Goal: Find contact information: Find contact information

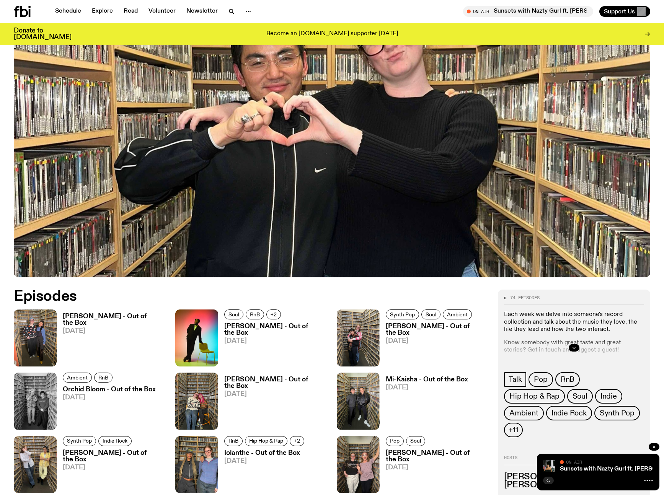
scroll to position [248, 0]
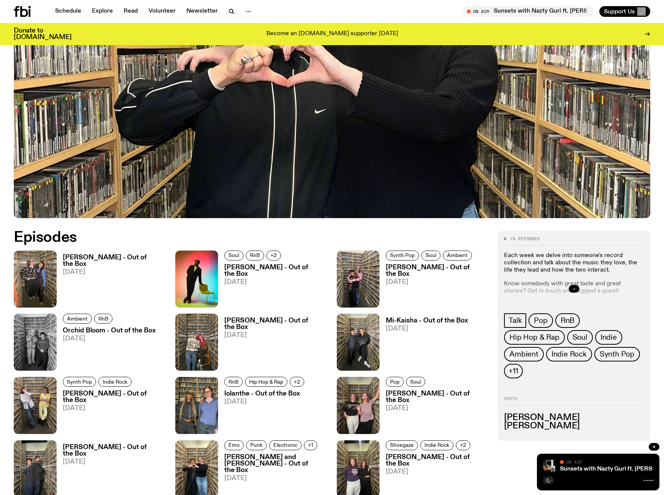
click at [575, 290] on icon "button" at bounding box center [574, 289] width 5 height 5
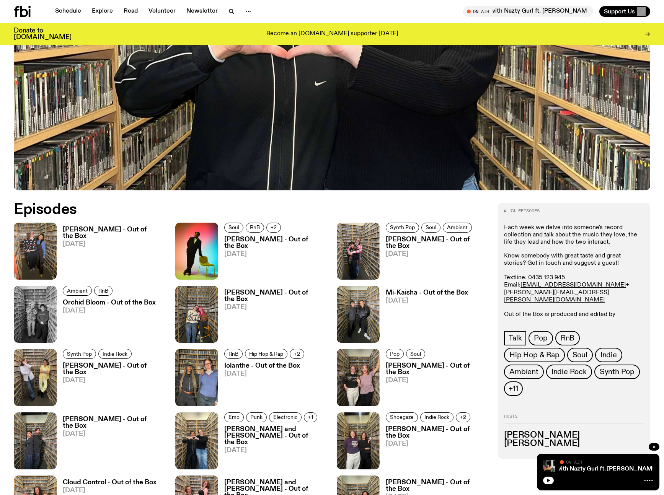
scroll to position [275, 0]
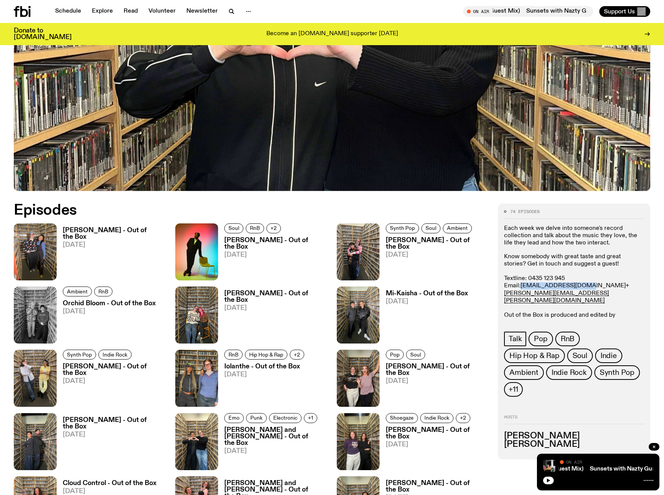
drag, startPoint x: 577, startPoint y: 285, endPoint x: 522, endPoint y: 287, distance: 55.1
click at [522, 287] on p "Know somebody with great taste and great stories? Get in touch and suggest a gu…" at bounding box center [574, 289] width 140 height 73
copy link "[EMAIL_ADDRESS][DOMAIN_NAME]"
